Goal: Task Accomplishment & Management: Use online tool/utility

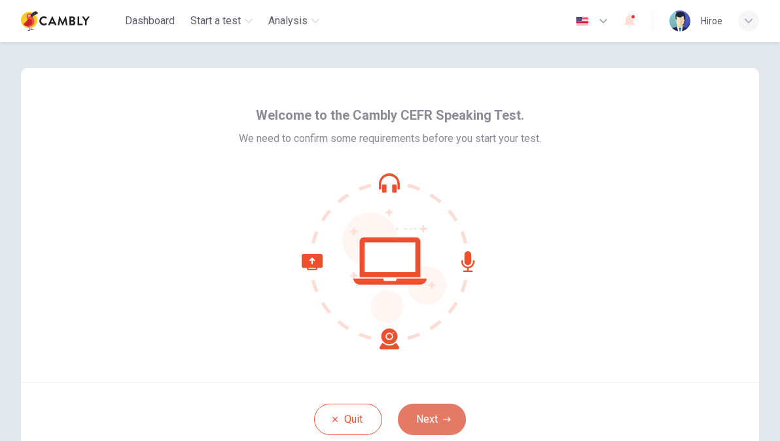
click at [443, 420] on icon "button" at bounding box center [447, 420] width 8 height 8
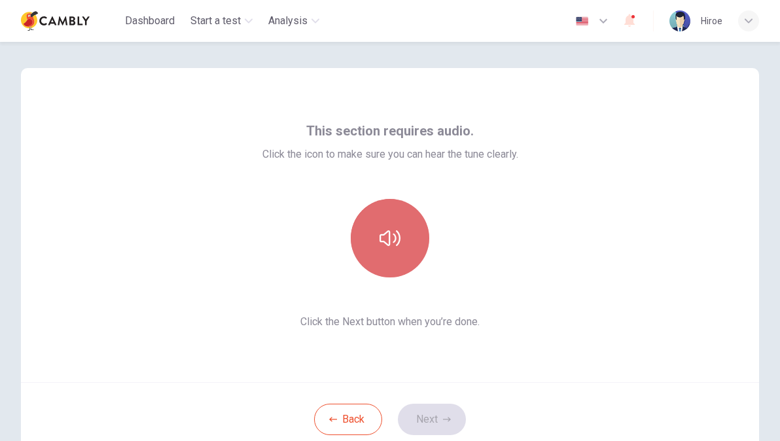
click at [372, 239] on button "button" at bounding box center [390, 238] width 79 height 79
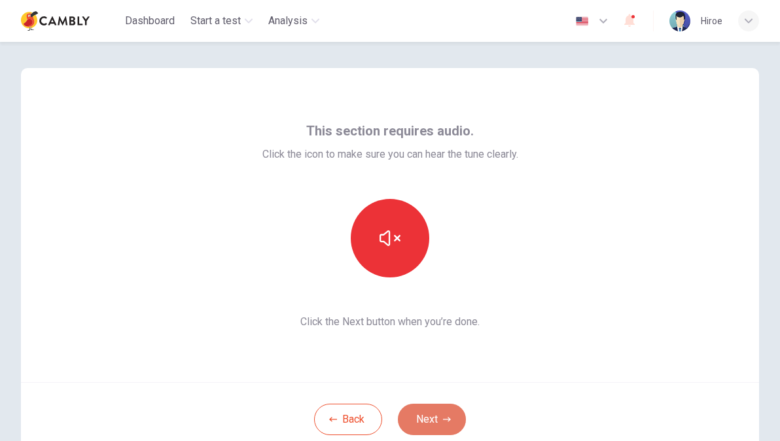
click at [408, 425] on button "Next" at bounding box center [432, 419] width 68 height 31
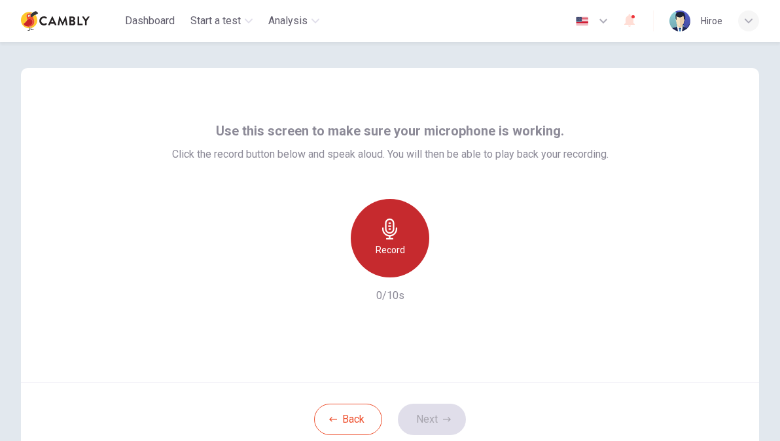
click at [369, 240] on div "Record" at bounding box center [390, 238] width 79 height 79
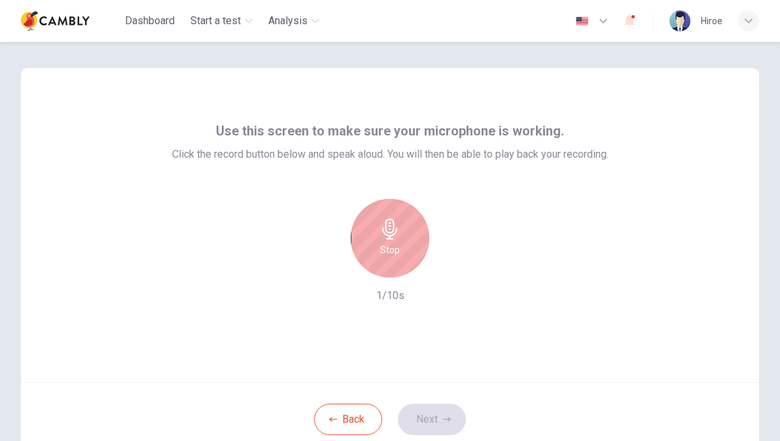
click at [369, 240] on div "Stop" at bounding box center [390, 238] width 79 height 79
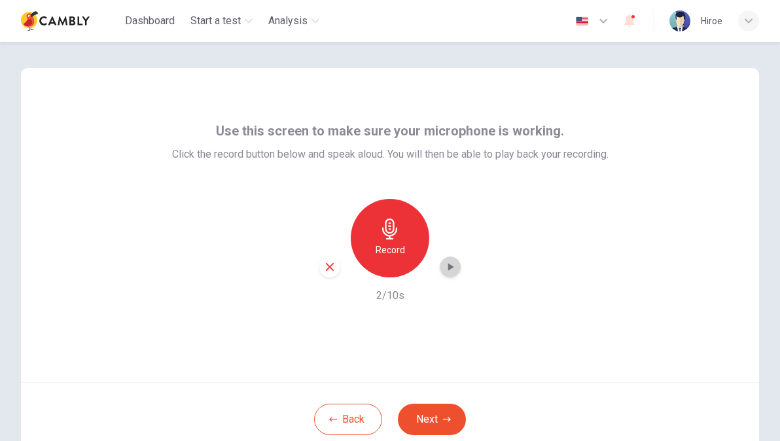
click at [451, 269] on icon "button" at bounding box center [450, 266] width 13 height 13
click at [431, 428] on button "Next" at bounding box center [432, 419] width 68 height 31
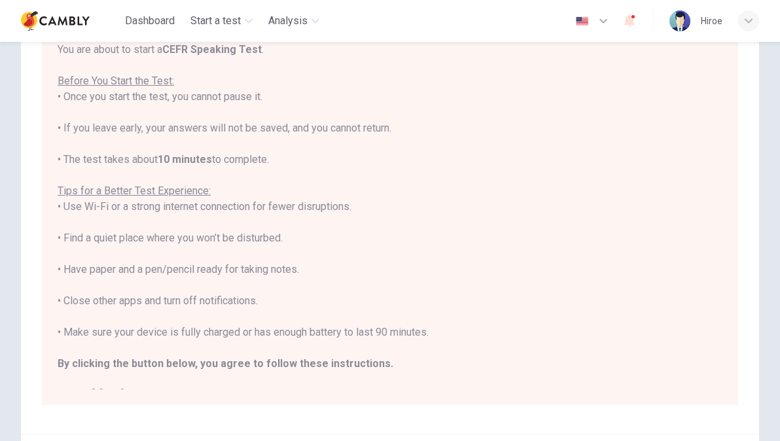
scroll to position [245, 0]
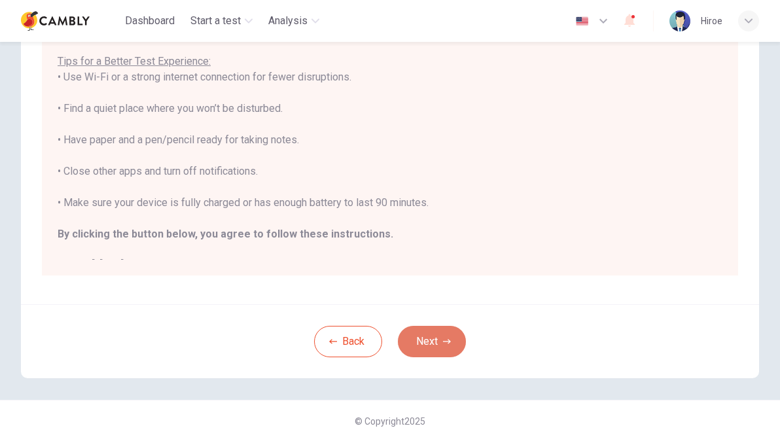
click at [433, 337] on button "Next" at bounding box center [432, 341] width 68 height 31
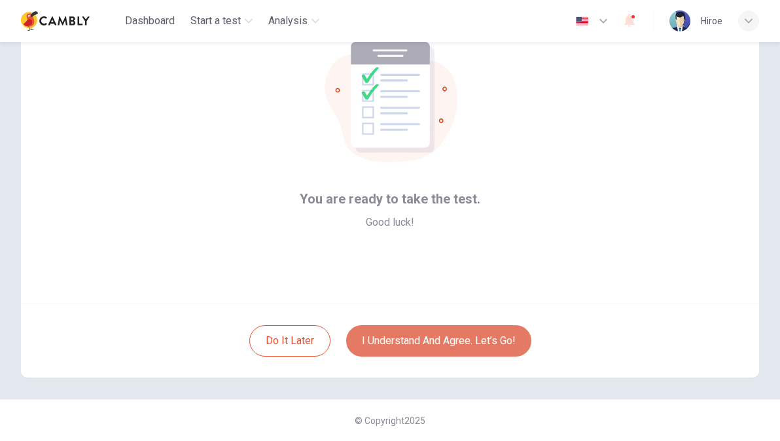
click at [433, 344] on button "I understand and agree. Let’s go!" at bounding box center [438, 340] width 185 height 31
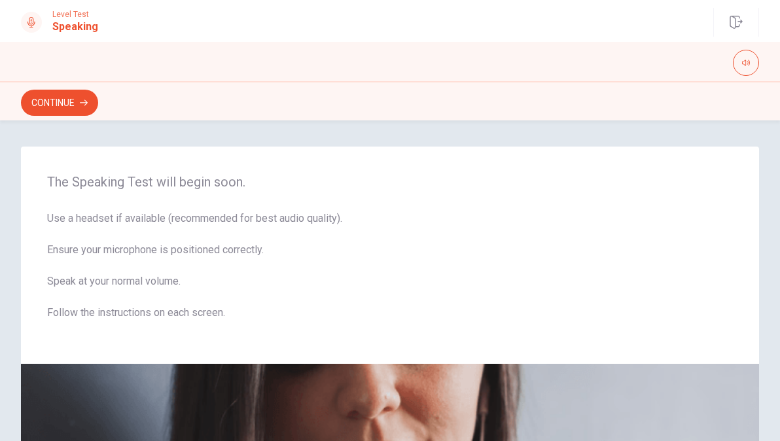
click at [433, 344] on div "The Speaking Test will begin soon. Use a headset if available (recommended for …" at bounding box center [390, 255] width 738 height 217
click at [50, 109] on button "Continue" at bounding box center [59, 103] width 77 height 26
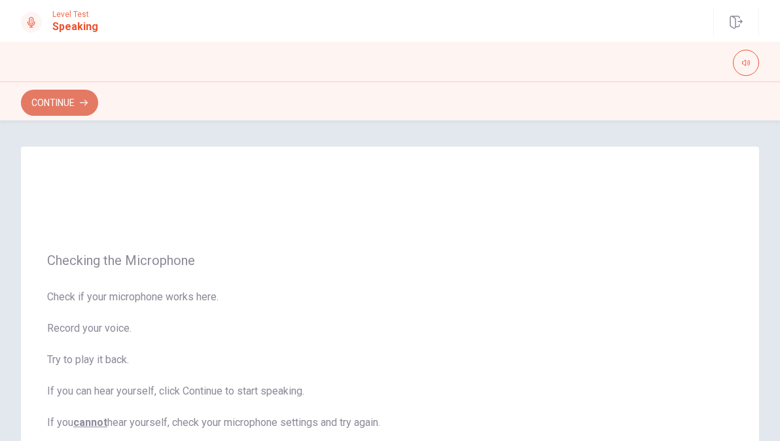
click at [50, 109] on button "Continue" at bounding box center [59, 103] width 77 height 26
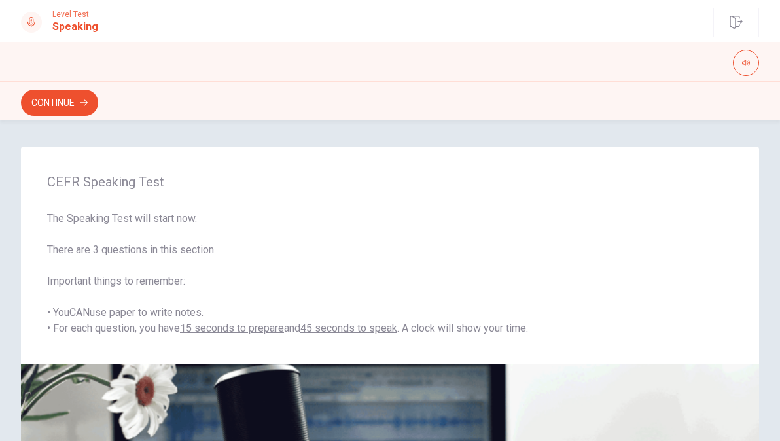
click at [771, 437] on div "CEFR Speaking Test The Speaking Test will start now. There are 3 questions in t…" at bounding box center [390, 432] width 780 height 571
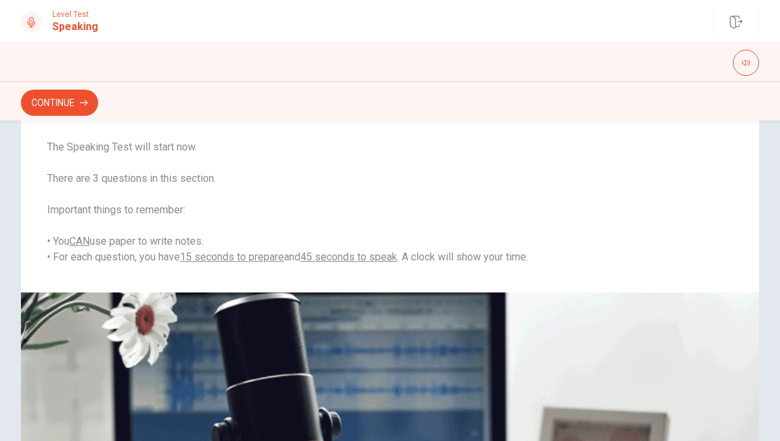
scroll to position [73, 0]
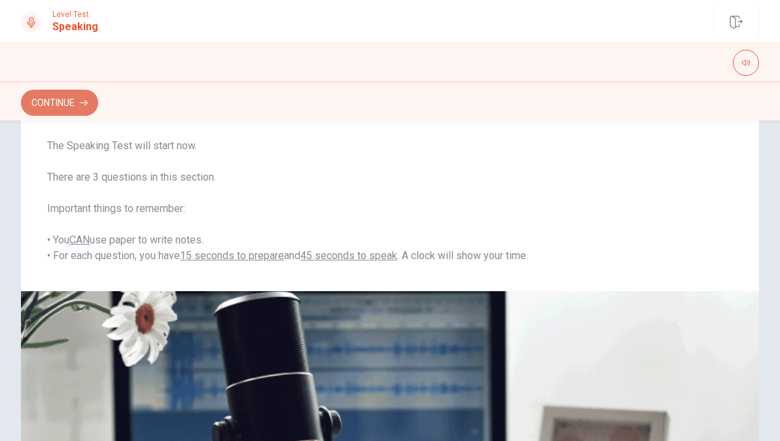
click at [77, 104] on button "Continue" at bounding box center [59, 103] width 77 height 26
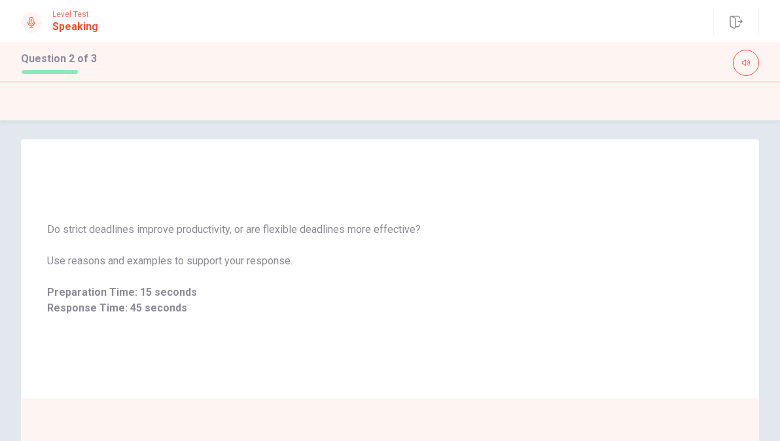
scroll to position [1, 0]
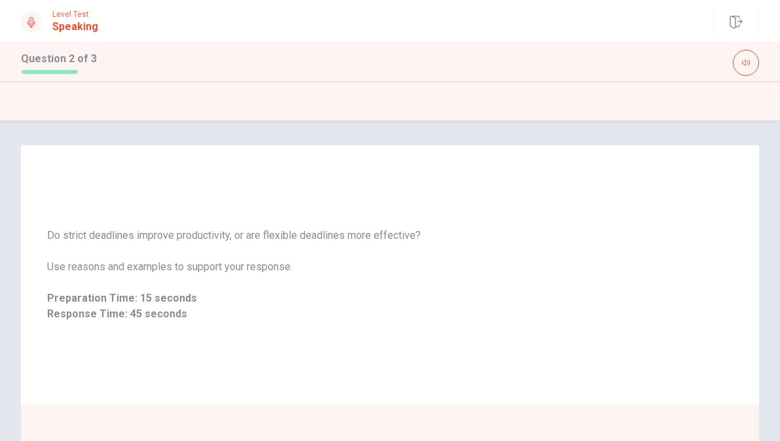
drag, startPoint x: 766, startPoint y: 240, endPoint x: 761, endPoint y: 264, distance: 25.3
click at [761, 264] on div "Do strict deadlines improve productivity, or are flexible deadlines more effect…" at bounding box center [390, 430] width 780 height 571
click at [683, 323] on div "Do strict deadlines improve productivity, or are flexible deadlines more effect…" at bounding box center [390, 275] width 738 height 126
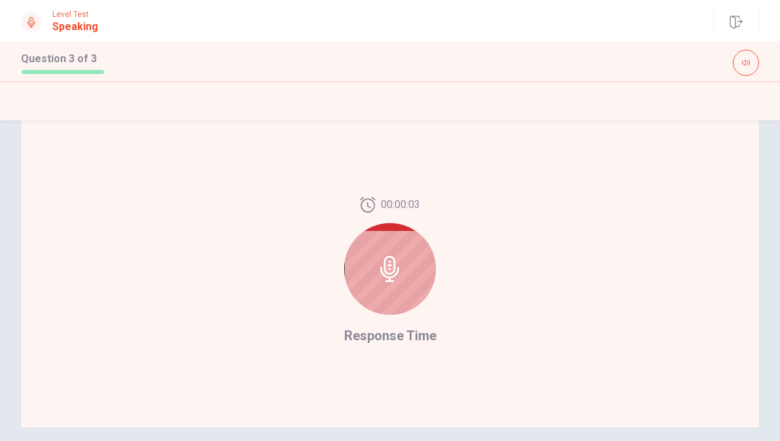
scroll to position [9, 0]
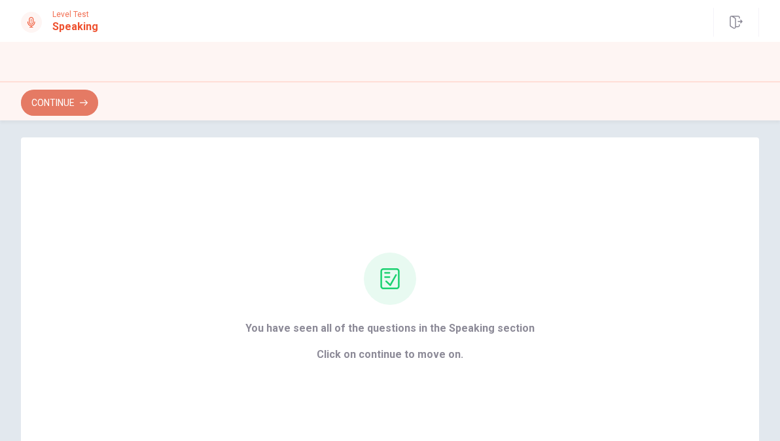
click at [41, 94] on button "Continue" at bounding box center [59, 103] width 77 height 26
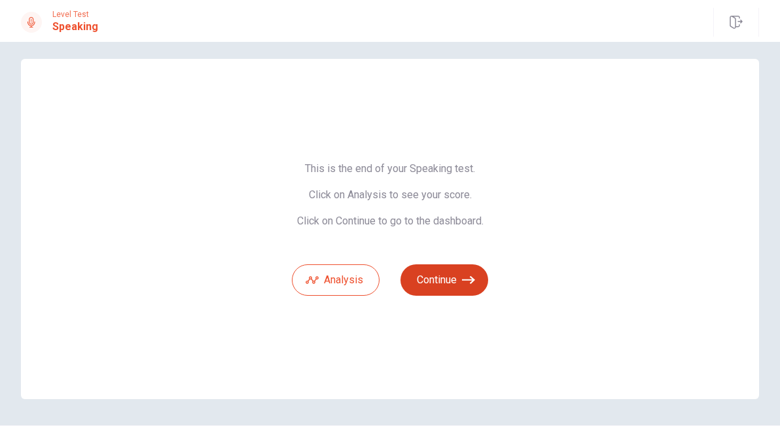
click at [442, 282] on button "Continue" at bounding box center [445, 279] width 88 height 31
